Goal: Task Accomplishment & Management: Use online tool/utility

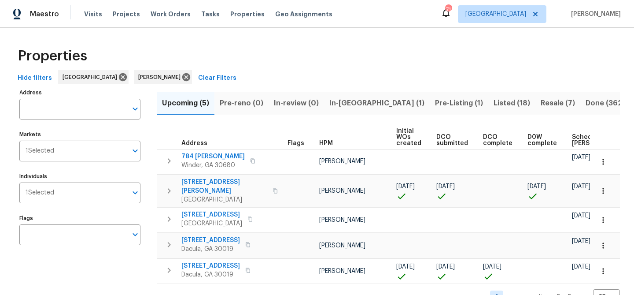
scroll to position [17, 0]
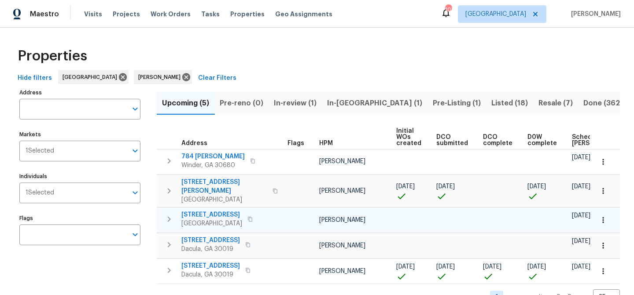
scroll to position [17, 0]
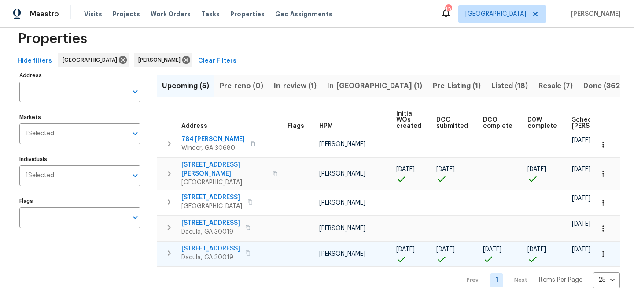
click at [220, 244] on span "[STREET_ADDRESS]" at bounding box center [210, 248] width 59 height 9
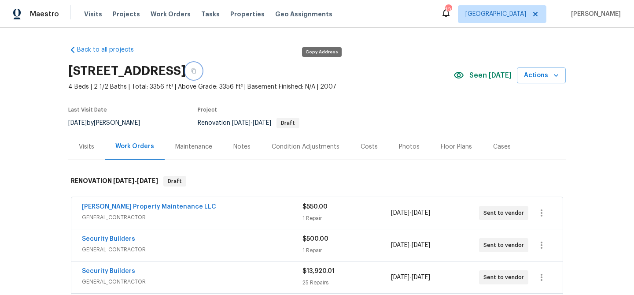
click at [196, 71] on icon "button" at bounding box center [194, 71] width 4 height 5
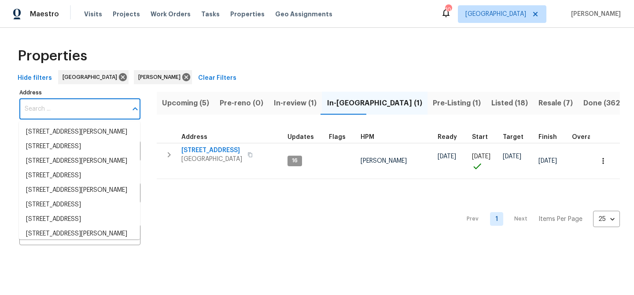
click at [81, 104] on input "Address" at bounding box center [73, 109] width 108 height 21
paste input "3877 Trenton Dr, Snellville, GA 30039"
type input "3877 Trenton Dr, Snellville, GA 30039"
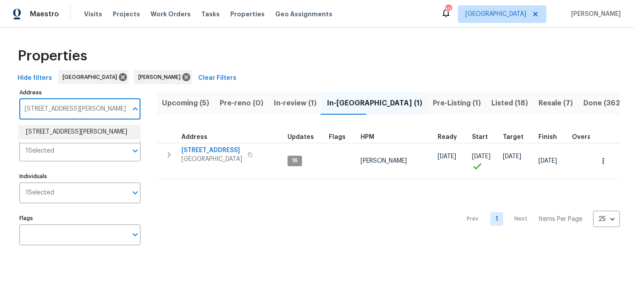
click at [73, 129] on li "3877 Trenton Dr Snellville GA 30039" at bounding box center [79, 132] width 121 height 15
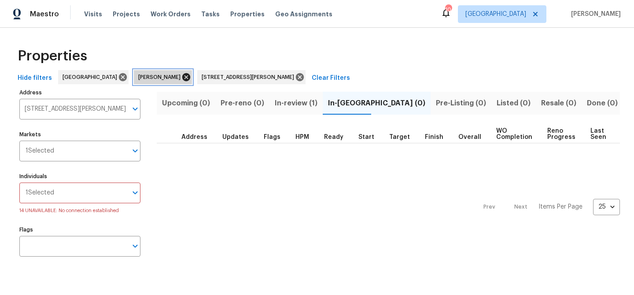
click at [181, 77] on icon at bounding box center [186, 77] width 10 height 10
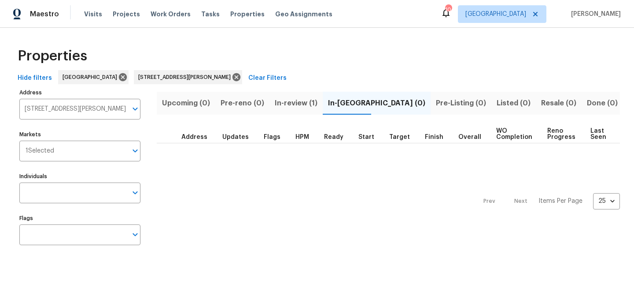
click at [288, 106] on span "In-review (1)" at bounding box center [296, 103] width 43 height 12
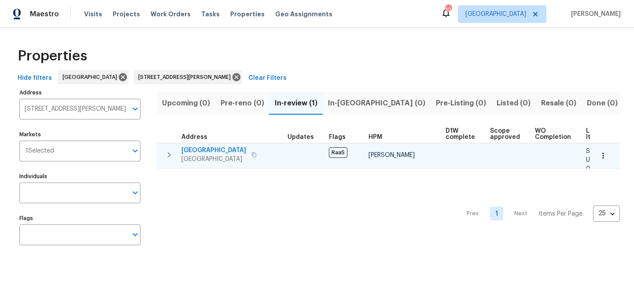
click at [215, 147] on span "3877 Trenton Dr" at bounding box center [213, 150] width 65 height 9
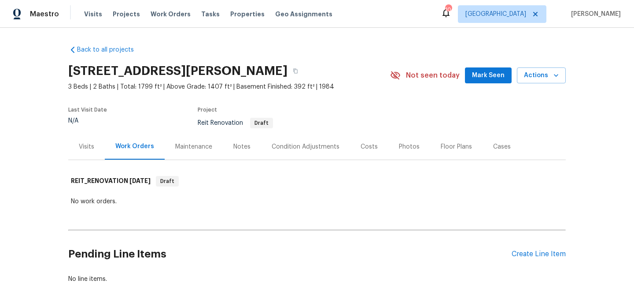
click at [476, 73] on span "Mark Seen" at bounding box center [488, 75] width 33 height 11
click at [539, 251] on div "Create Line Item" at bounding box center [539, 254] width 54 height 8
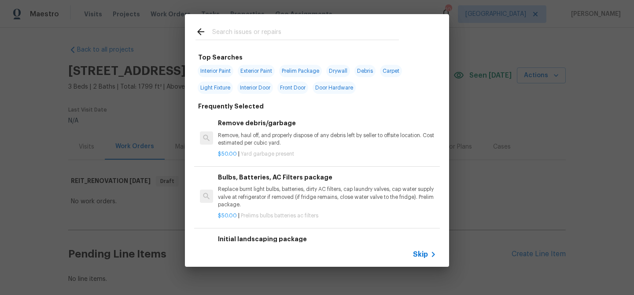
click at [277, 32] on input "text" at bounding box center [305, 32] width 187 height 13
click at [255, 69] on span "Exterior Paint" at bounding box center [256, 71] width 37 height 12
type input "Exterior Paint"
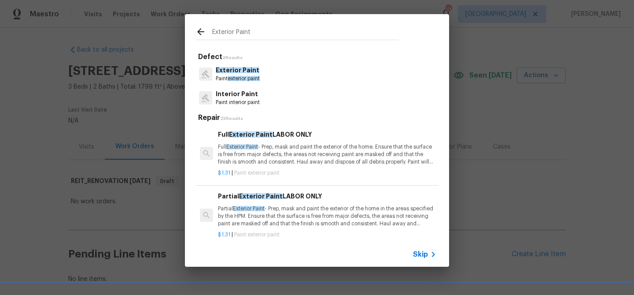
click at [255, 69] on span "Exterior Paint" at bounding box center [238, 70] width 44 height 6
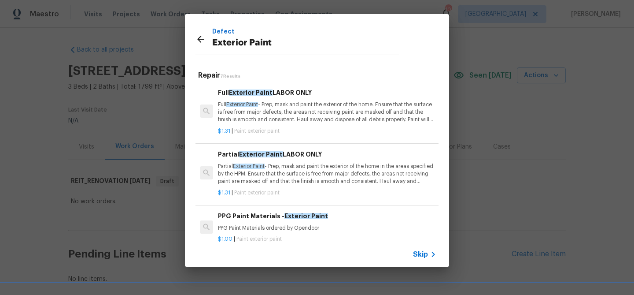
scroll to position [167, 0]
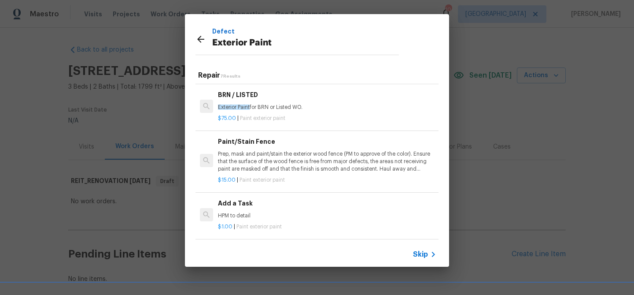
click at [274, 204] on h6 "Add a Task" at bounding box center [327, 203] width 219 height 10
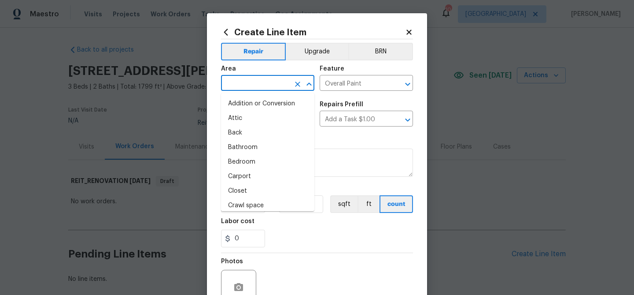
click at [250, 85] on input "text" at bounding box center [255, 84] width 69 height 14
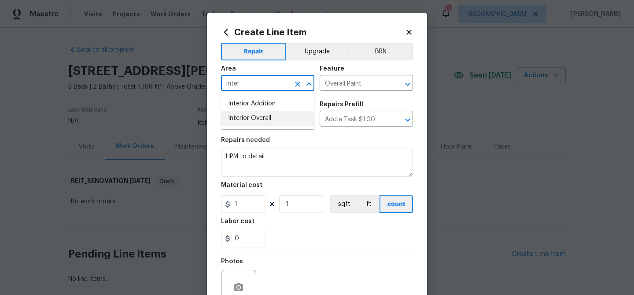
click at [267, 115] on li "Interior Overall" at bounding box center [267, 118] width 93 height 15
type input "Interior Overall"
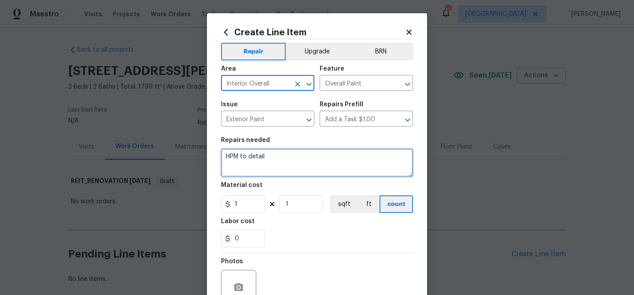
click at [240, 156] on textarea "HPM to detail" at bounding box center [317, 162] width 192 height 28
paste textarea "for addressing the tree brand, rotted fascia in the picture (Painted to match) …"
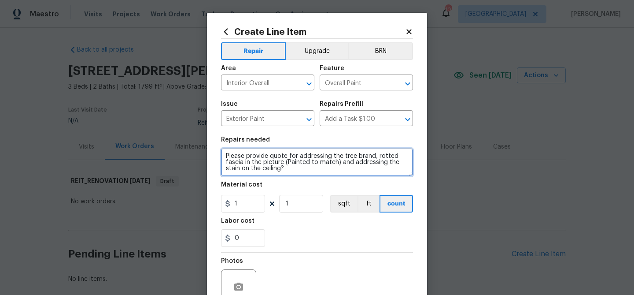
drag, startPoint x: 373, startPoint y: 156, endPoint x: 376, endPoint y: 151, distance: 6.0
click at [373, 156] on textarea "Please provide quote for addressing the tree brand, rotted fascia in the pictur…" at bounding box center [317, 162] width 192 height 28
type textarea "Please provide quote for addressing the tree, rotted fascia in the picture (Pai…"
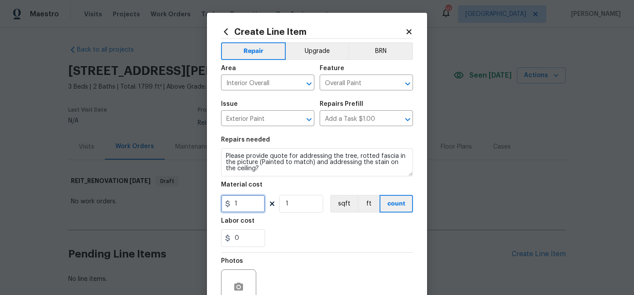
click at [238, 203] on input "1" at bounding box center [243, 204] width 44 height 18
type input "75"
click at [289, 238] on div "0" at bounding box center [317, 238] width 192 height 18
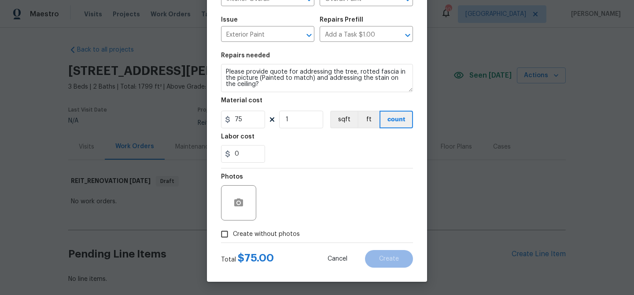
click at [270, 232] on span "Create without photos" at bounding box center [266, 234] width 67 height 9
click at [233, 232] on input "Create without photos" at bounding box center [224, 234] width 17 height 17
checkbox input "true"
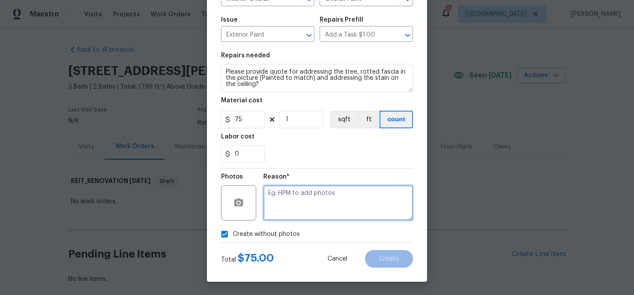
drag, startPoint x: 273, startPoint y: 227, endPoint x: 284, endPoint y: 196, distance: 33.6
click at [284, 196] on textarea at bounding box center [338, 202] width 150 height 35
paste textarea "for addressing the tree brand, rotted fascia in the picture (Painted to match) …"
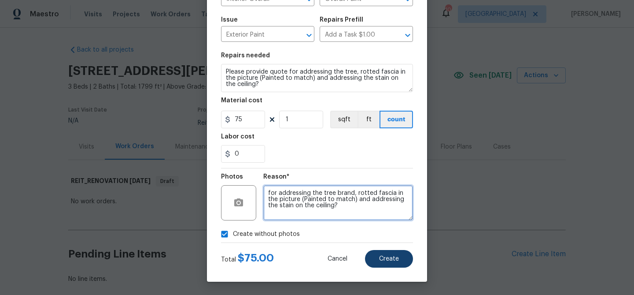
type textarea "for addressing the tree brand, rotted fascia in the picture (Painted to match) …"
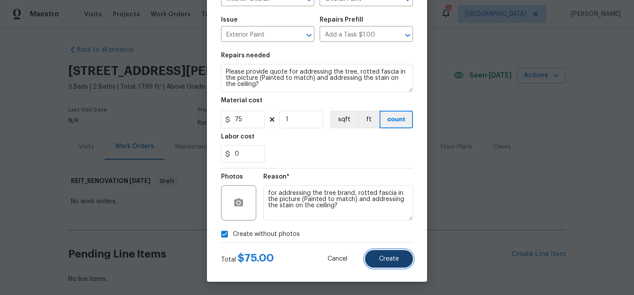
click at [395, 258] on span "Create" at bounding box center [389, 259] width 20 height 7
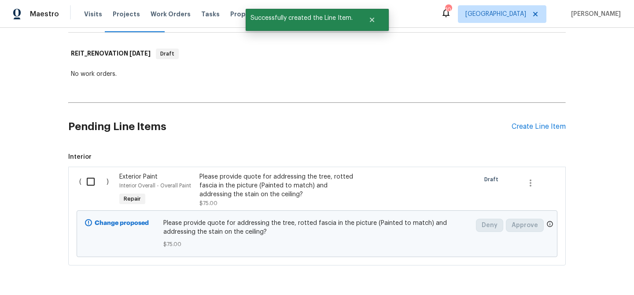
scroll to position [158, 0]
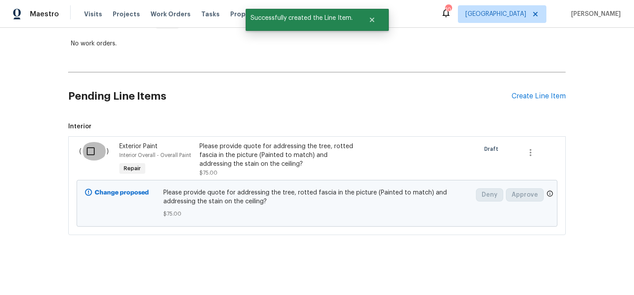
click at [90, 148] on input "checkbox" at bounding box center [93, 151] width 25 height 19
checkbox input "true"
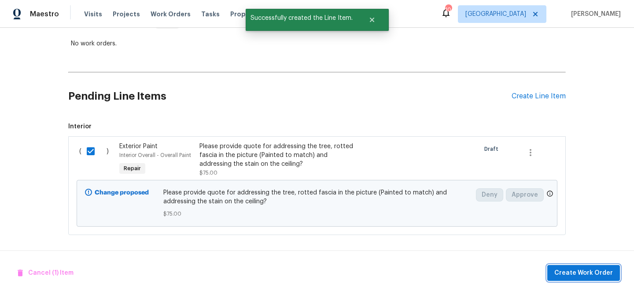
click at [565, 274] on span "Create Work Order" at bounding box center [584, 272] width 59 height 11
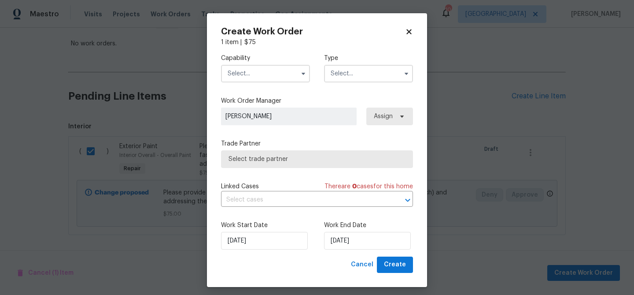
click at [224, 79] on input "text" at bounding box center [265, 74] width 89 height 18
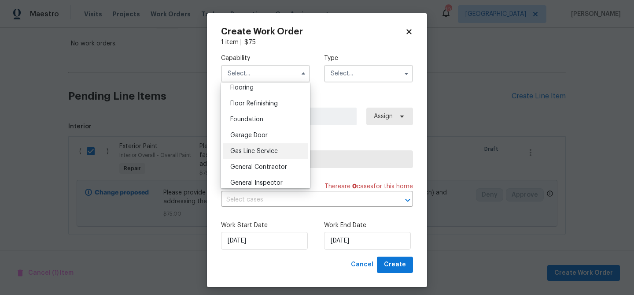
scroll to position [348, 0]
click at [273, 160] on div "General Contractor" at bounding box center [265, 165] width 85 height 16
type input "General Contractor"
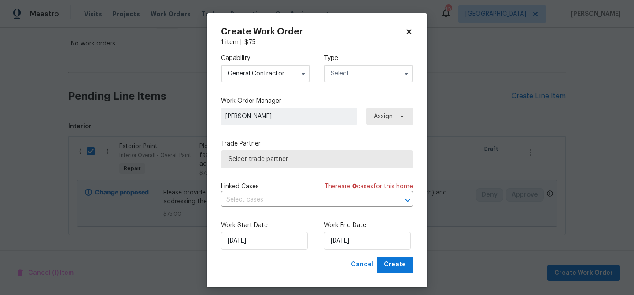
click at [346, 80] on input "text" at bounding box center [368, 74] width 89 height 18
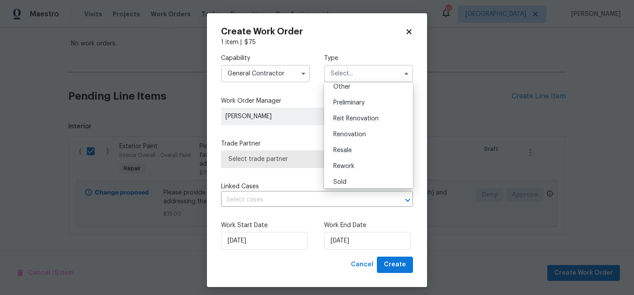
scroll to position [181, 0]
click at [362, 120] on span "Reit Renovation" at bounding box center [355, 118] width 45 height 6
type input "Reit Renovation"
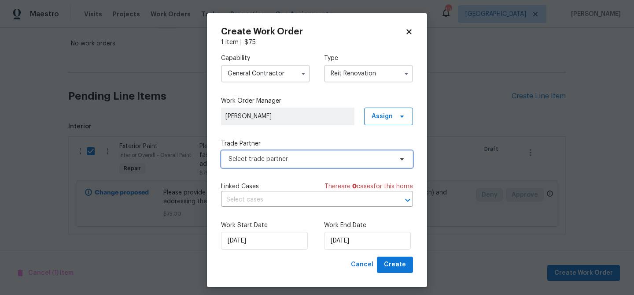
click at [356, 159] on span "Select trade partner" at bounding box center [311, 159] width 164 height 9
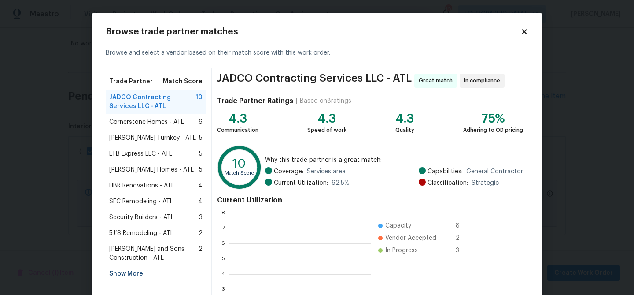
scroll to position [123, 141]
click at [144, 167] on span "[PERSON_NAME] Homes - ATL" at bounding box center [151, 169] width 85 height 9
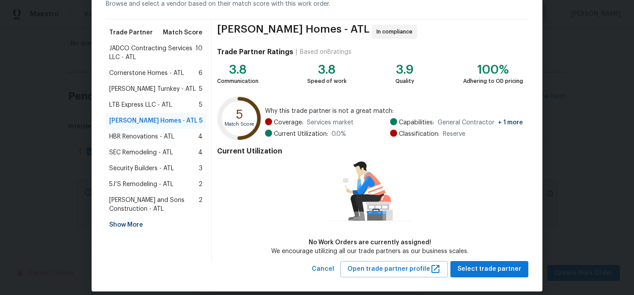
scroll to position [58, 0]
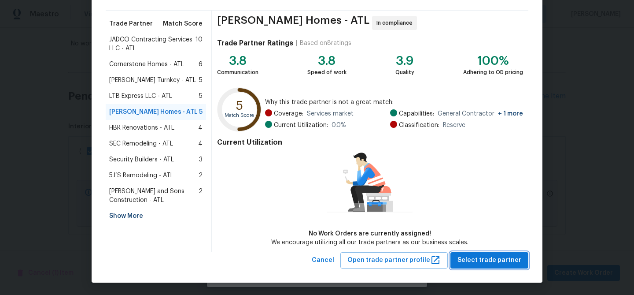
click at [493, 253] on button "Select trade partner" at bounding box center [490, 260] width 78 height 16
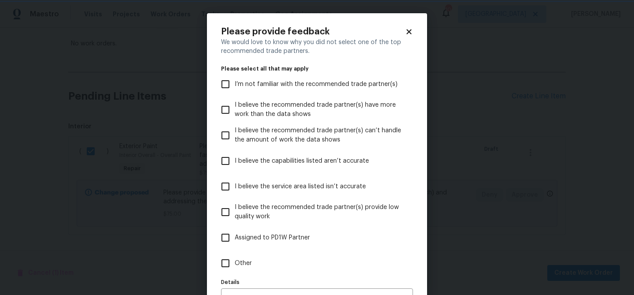
scroll to position [54, 0]
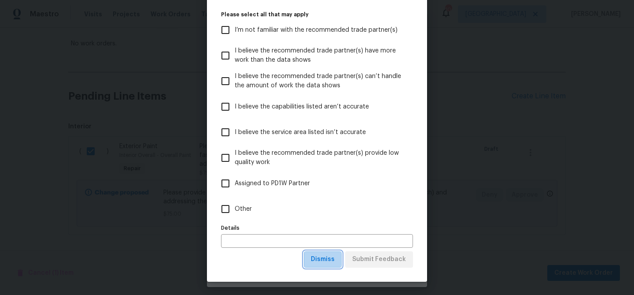
click at [320, 258] on span "Dismiss" at bounding box center [323, 259] width 24 height 11
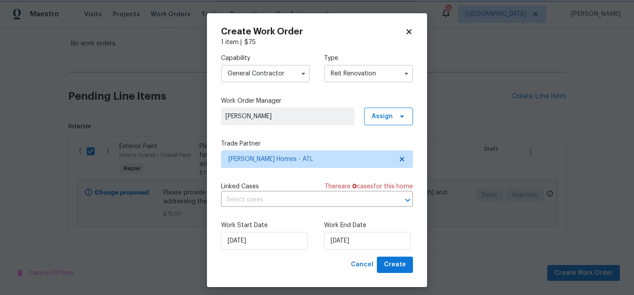
scroll to position [0, 0]
click at [341, 241] on input "[DATE]" at bounding box center [367, 241] width 87 height 18
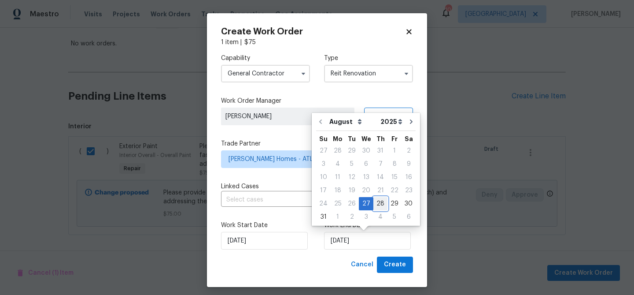
click at [377, 204] on div "28" at bounding box center [381, 203] width 14 height 12
type input "[DATE]"
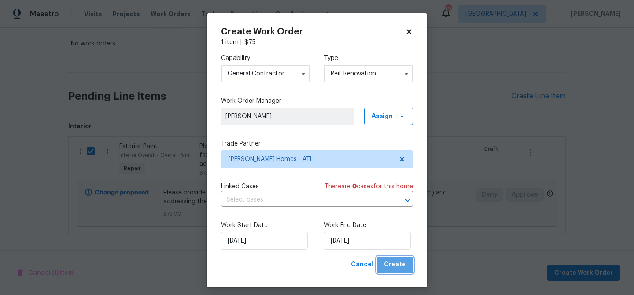
click at [400, 264] on span "Create" at bounding box center [395, 264] width 22 height 11
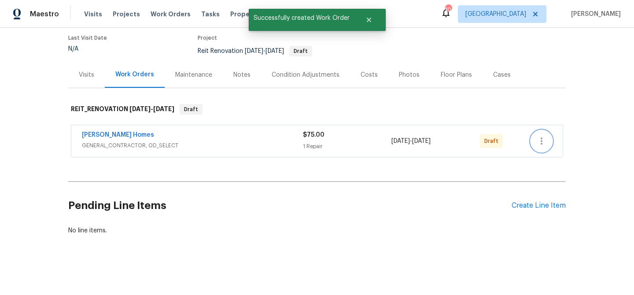
click at [539, 140] on icon "button" at bounding box center [542, 141] width 11 height 11
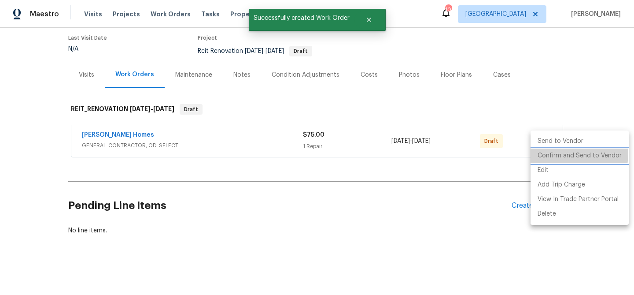
click at [540, 152] on li "Confirm and Send to Vendor" at bounding box center [580, 155] width 98 height 15
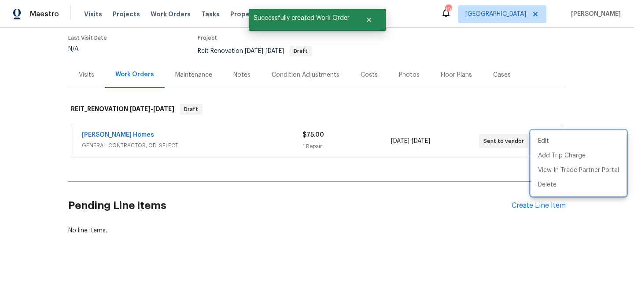
click at [328, 101] on div at bounding box center [317, 147] width 634 height 295
